Goal: Communication & Community: Participate in discussion

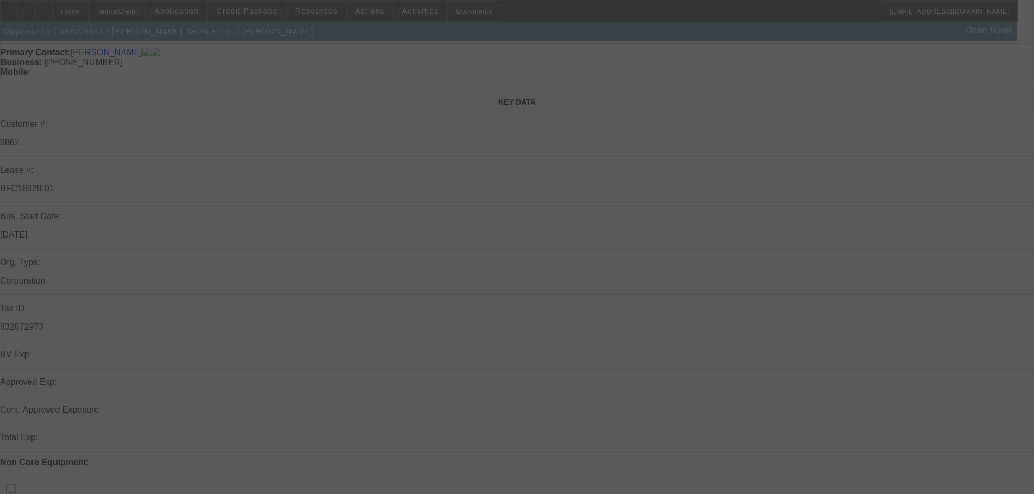
scroll to position [163, 0]
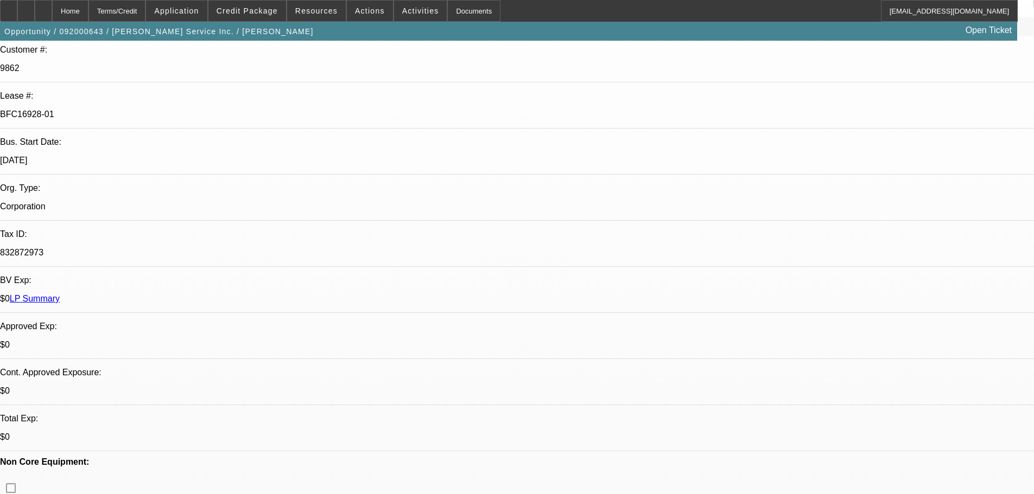
select select "0"
select select "2"
select select "0"
select select "6"
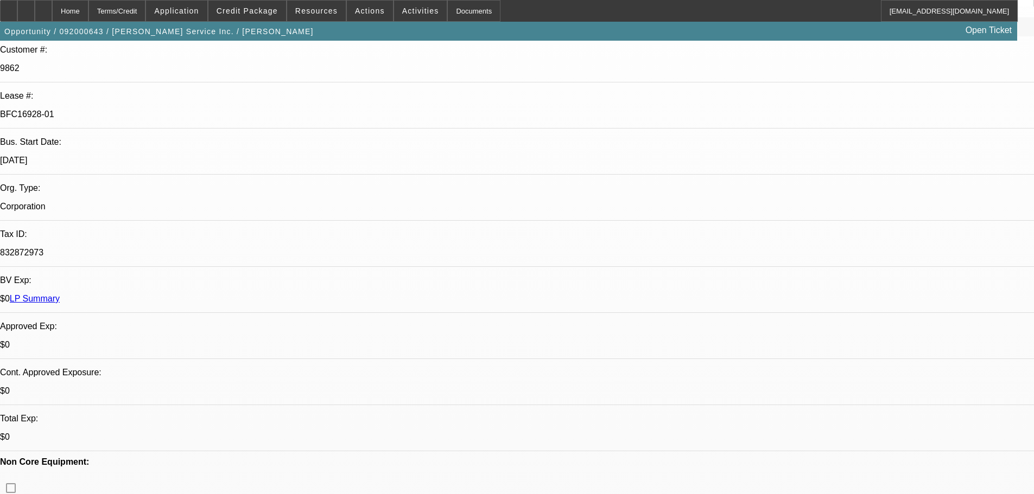
select select "0"
select select "2"
select select "0.1"
select select "4"
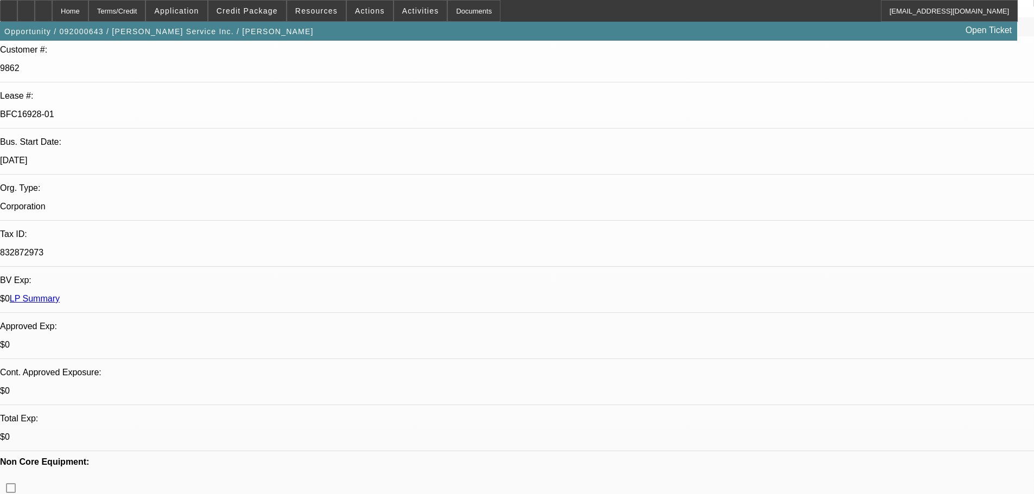
drag, startPoint x: 792, startPoint y: 384, endPoint x: 698, endPoint y: 384, distance: 93.9
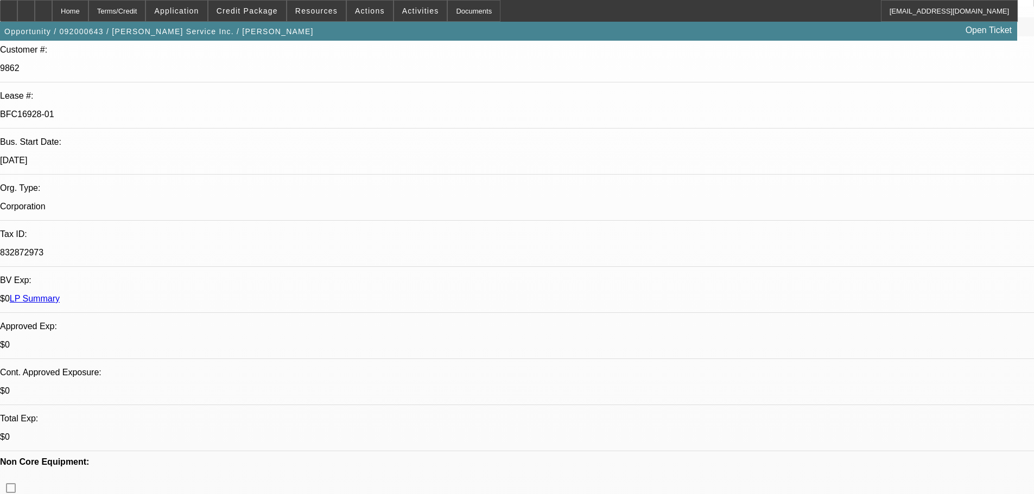
drag, startPoint x: 735, startPoint y: 422, endPoint x: 699, endPoint y: 351, distance: 79.4
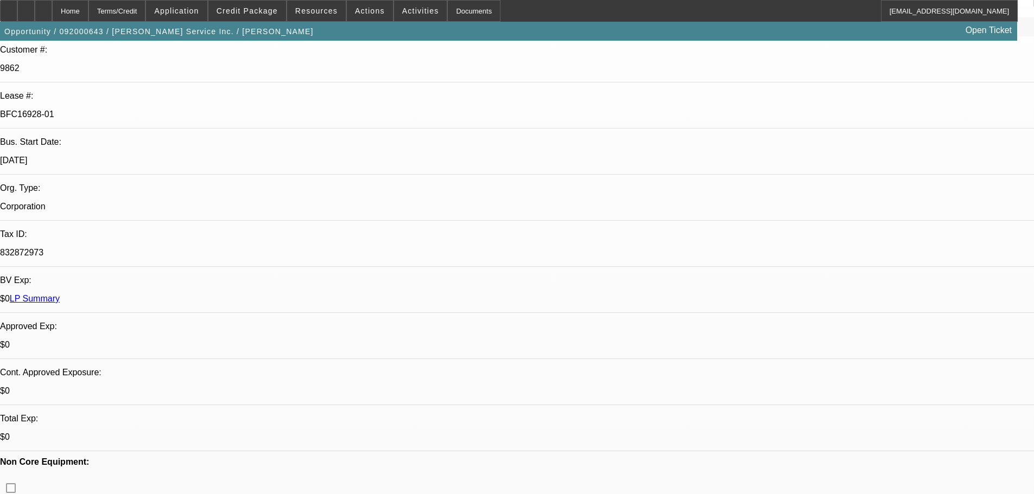
drag, startPoint x: 714, startPoint y: 358, endPoint x: 781, endPoint y: 422, distance: 93.3
drag, startPoint x: 711, startPoint y: 357, endPoint x: 753, endPoint y: 426, distance: 81.3
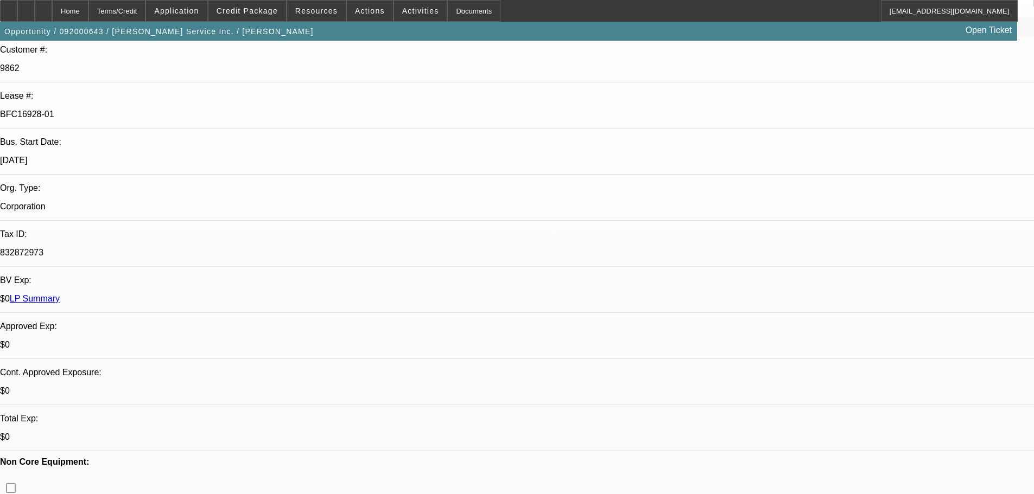
drag, startPoint x: 734, startPoint y: 423, endPoint x: 699, endPoint y: 381, distance: 54.3
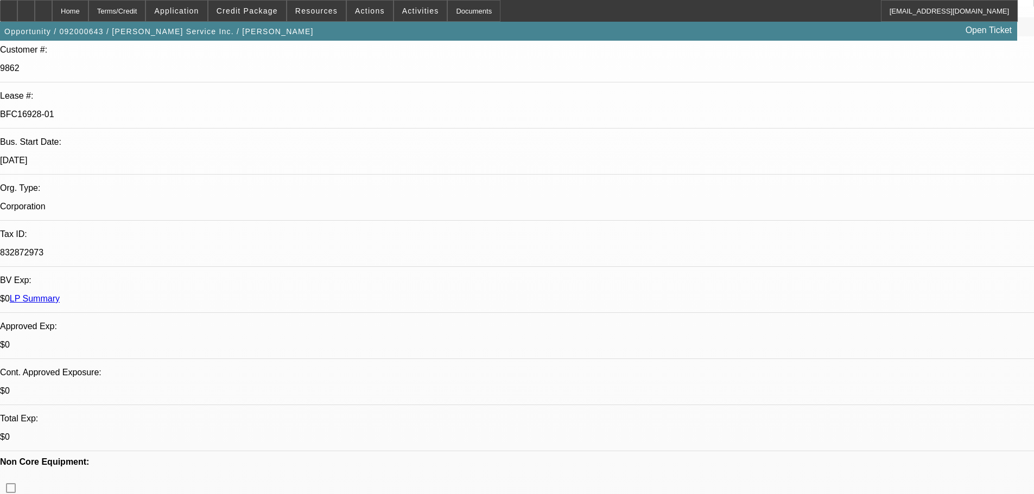
drag, startPoint x: 699, startPoint y: 381, endPoint x: 804, endPoint y: 423, distance: 113.0
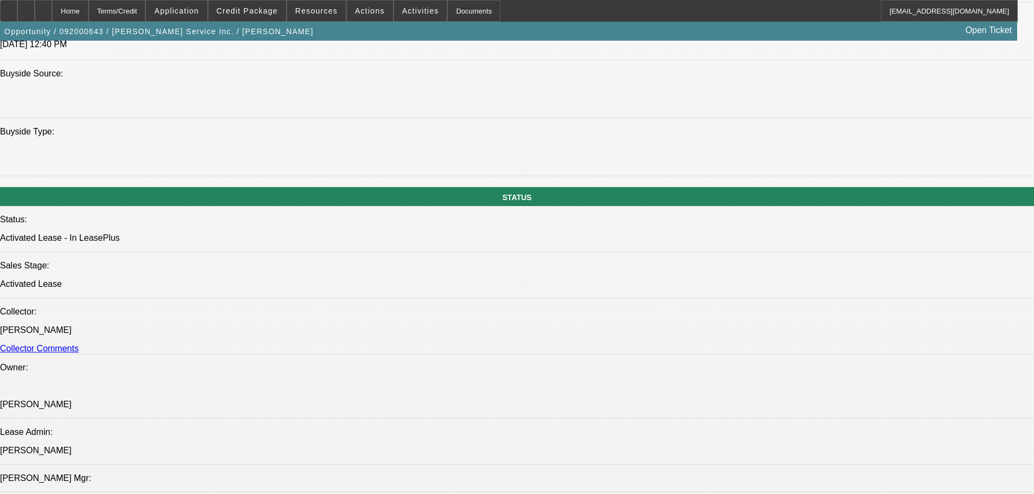
scroll to position [1031, 0]
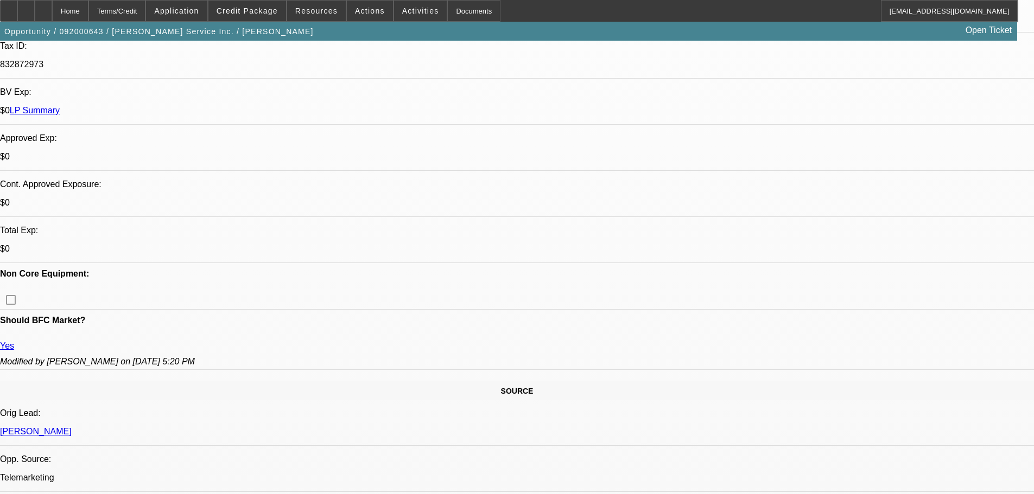
scroll to position [0, 0]
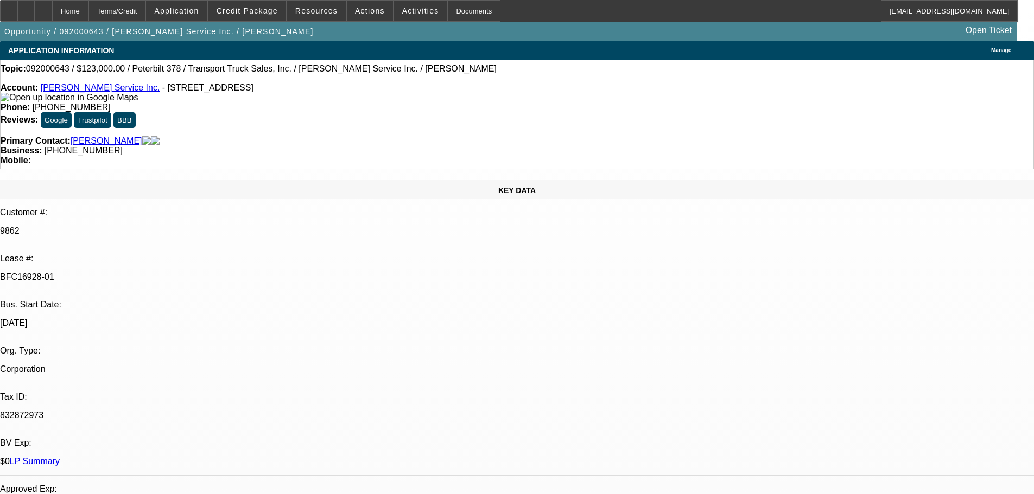
drag, startPoint x: 444, startPoint y: 386, endPoint x: 419, endPoint y: 238, distance: 149.7
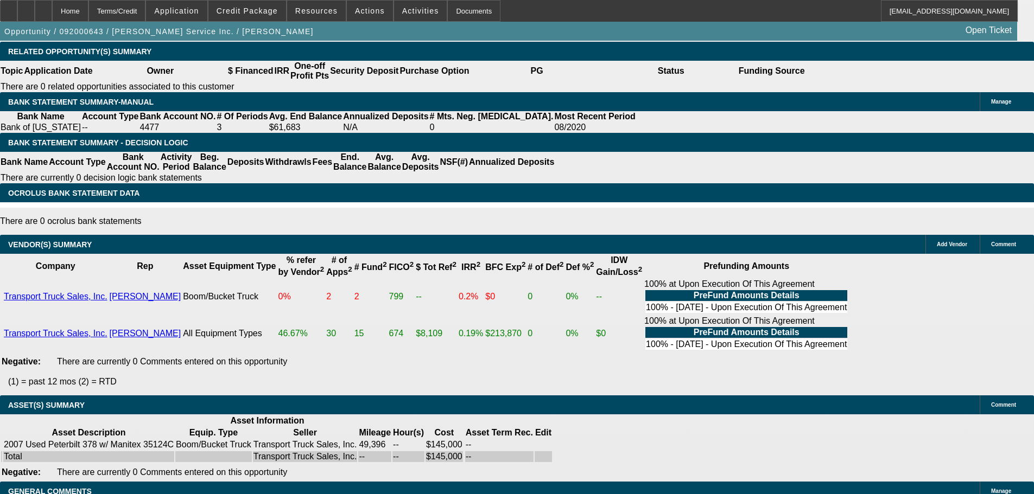
drag, startPoint x: 314, startPoint y: 330, endPoint x: 335, endPoint y: 423, distance: 95.3
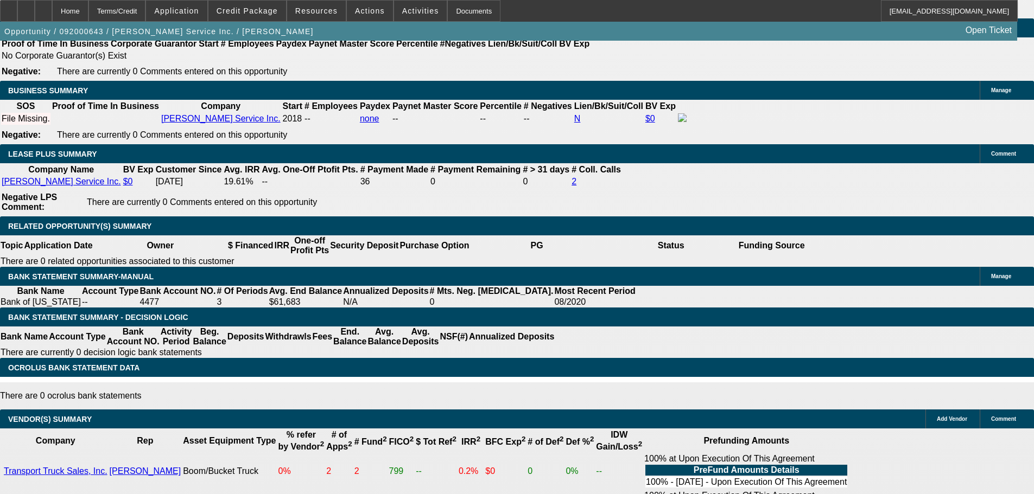
drag, startPoint x: 477, startPoint y: 226, endPoint x: 477, endPoint y: 215, distance: 10.3
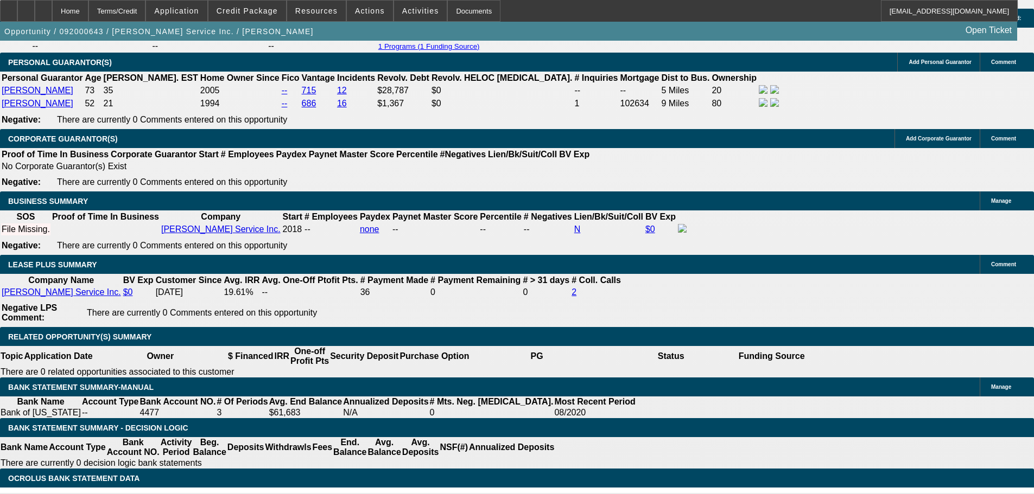
scroll to position [1674, 0]
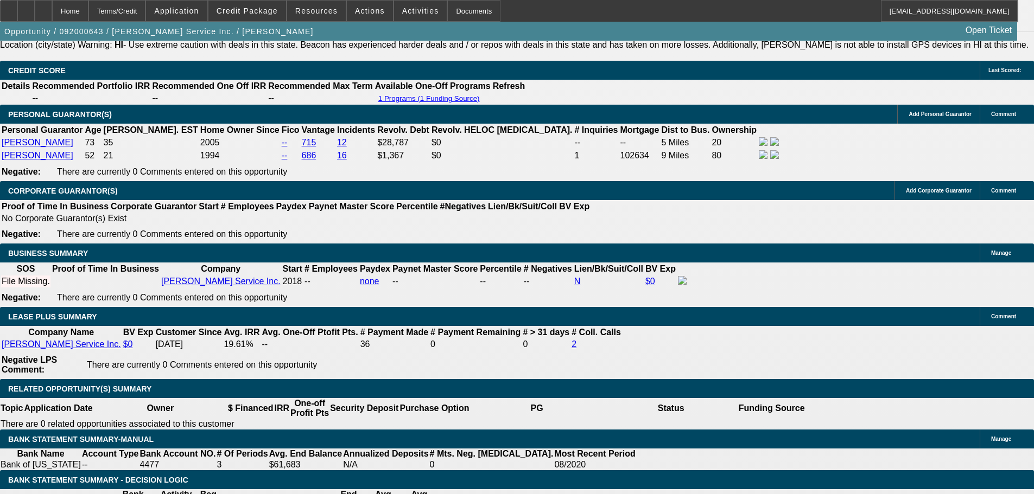
drag, startPoint x: 755, startPoint y: 112, endPoint x: 762, endPoint y: 97, distance: 16.8
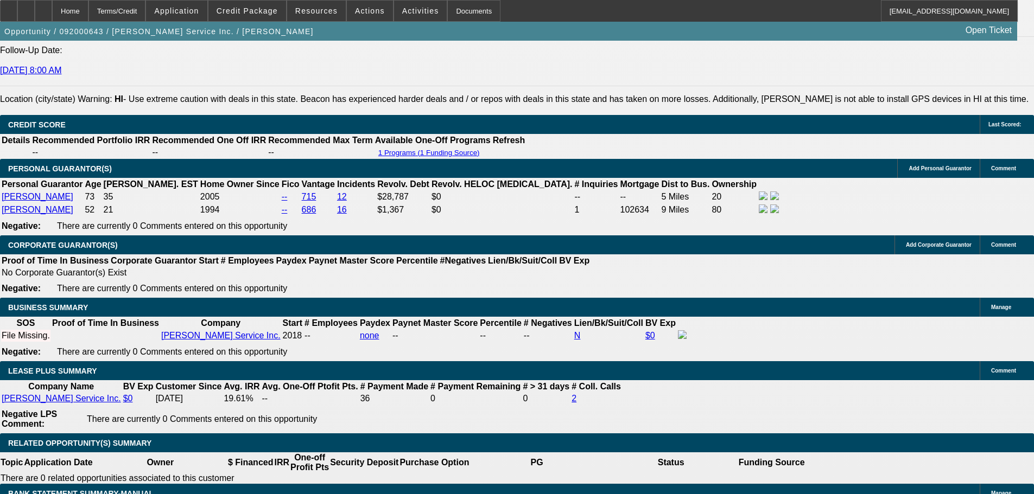
drag, startPoint x: 329, startPoint y: 195, endPoint x: 563, endPoint y: 383, distance: 299.9
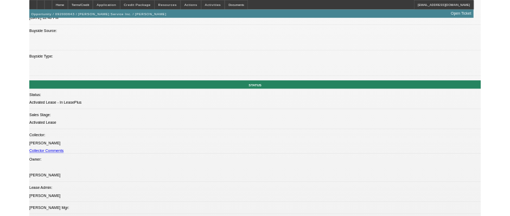
scroll to position [0, 0]
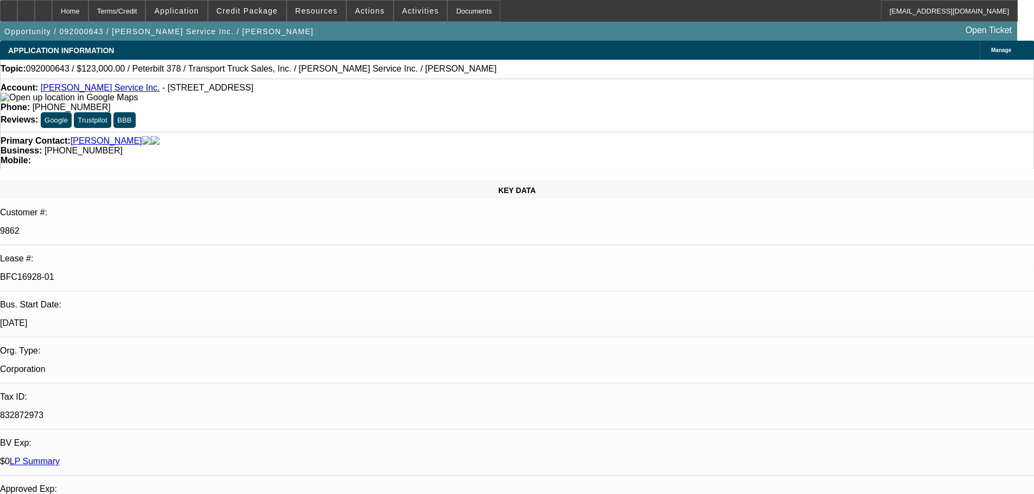
drag, startPoint x: 631, startPoint y: 176, endPoint x: 641, endPoint y: 127, distance: 50.4
click at [17, 11] on div at bounding box center [8, 11] width 17 height 22
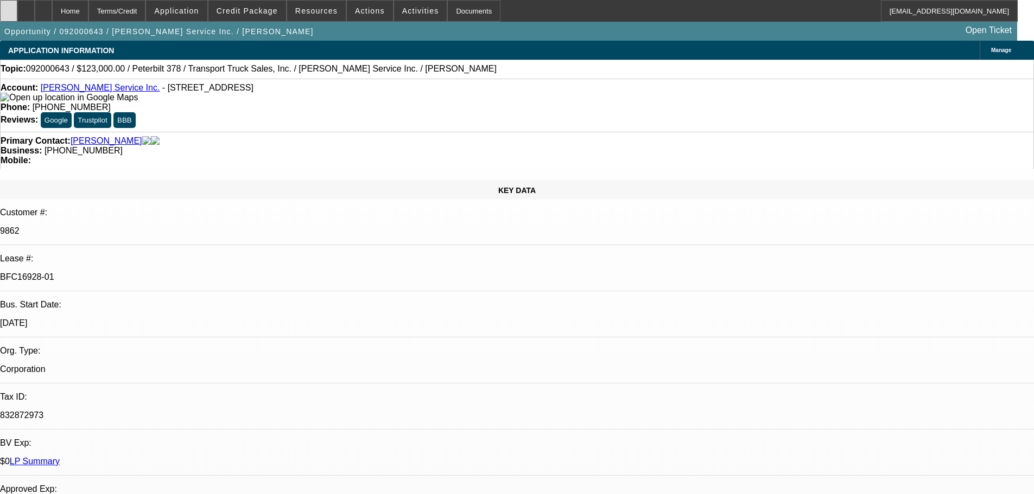
click at [17, 12] on div at bounding box center [8, 11] width 17 height 22
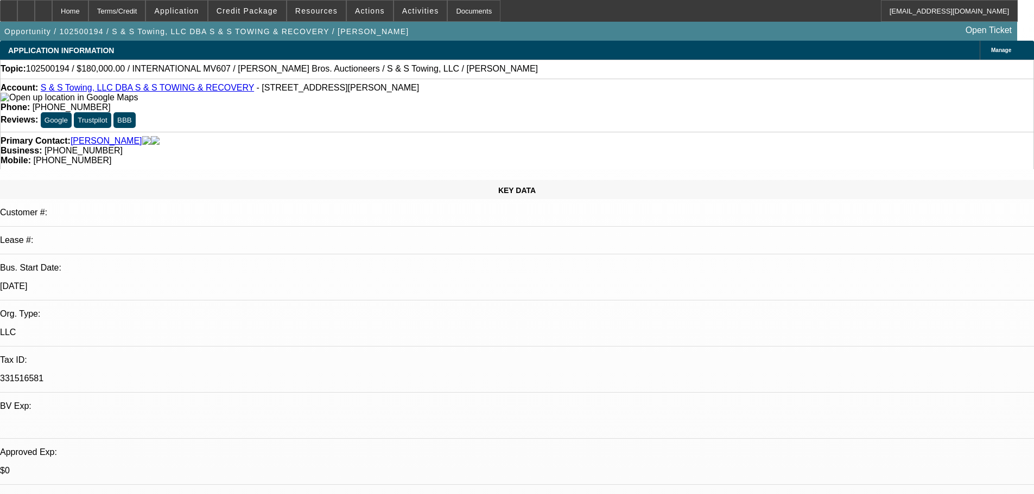
select select "0"
select select "3"
select select "0"
select select "6"
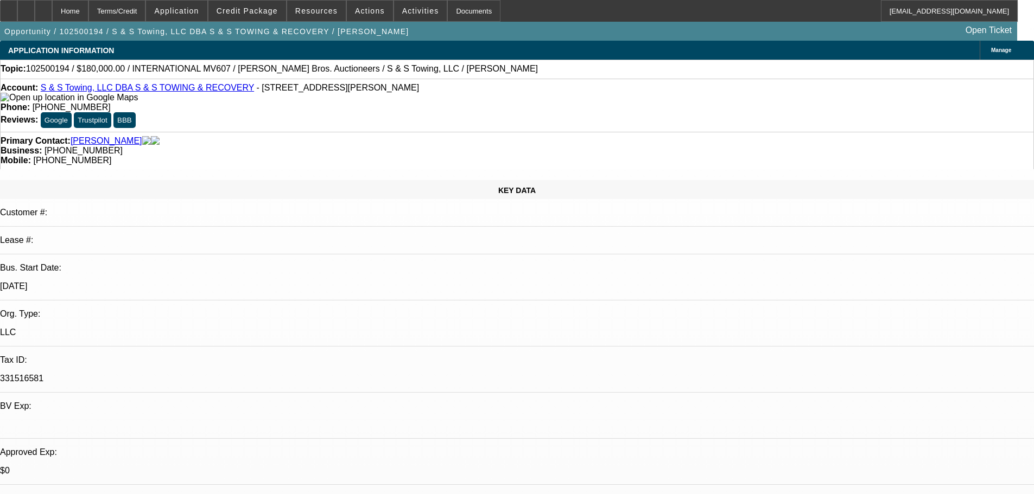
select select "0"
select select "3"
select select "0"
select select "6"
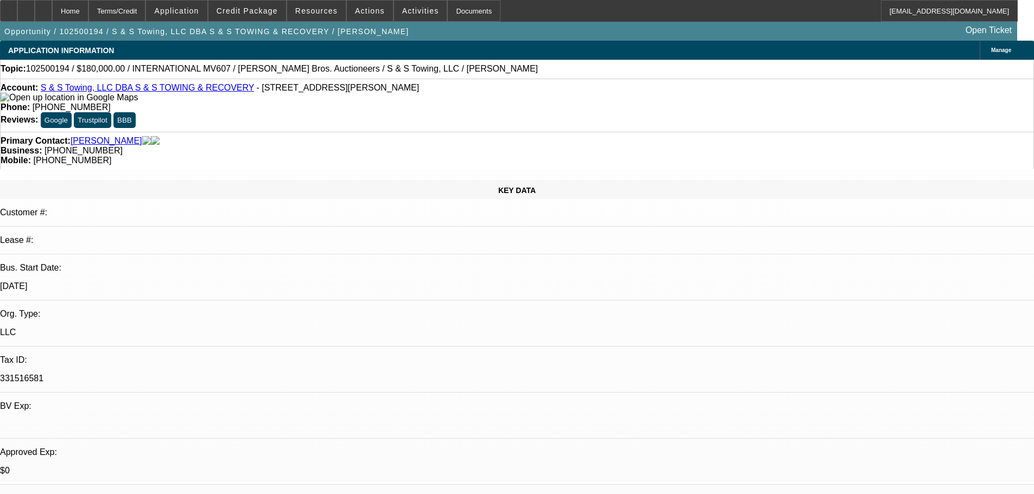
select select "0"
select select "3"
select select "0"
select select "6"
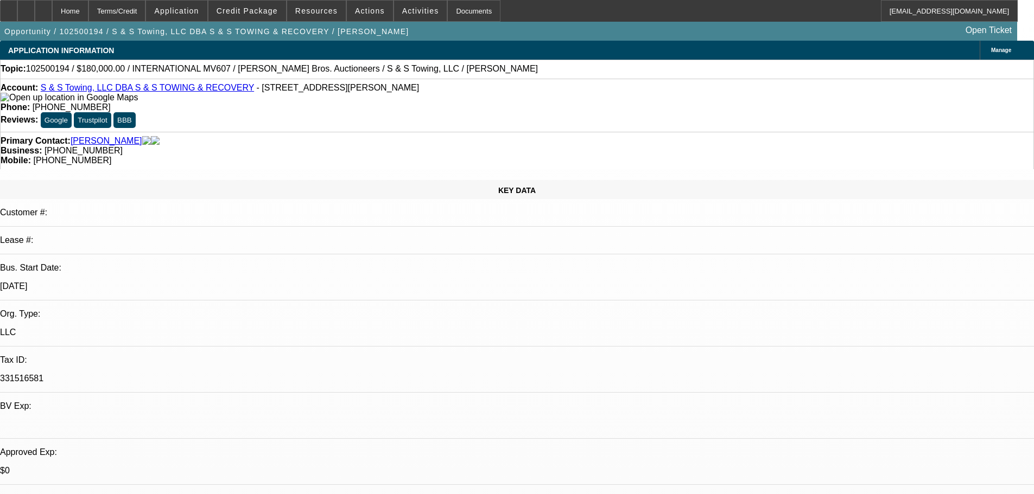
select select "0"
select select "3"
select select "0"
select select "6"
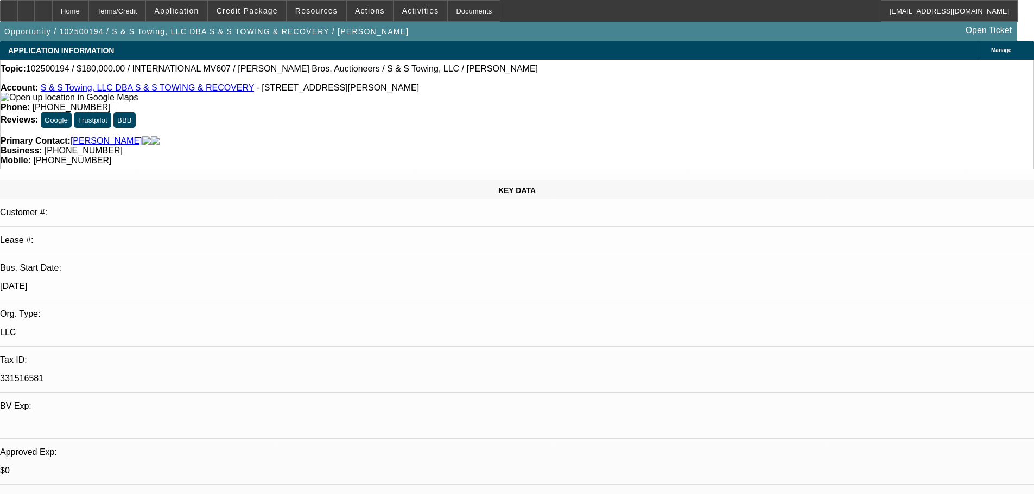
scroll to position [1798, 0]
